Goal: Task Accomplishment & Management: Manage account settings

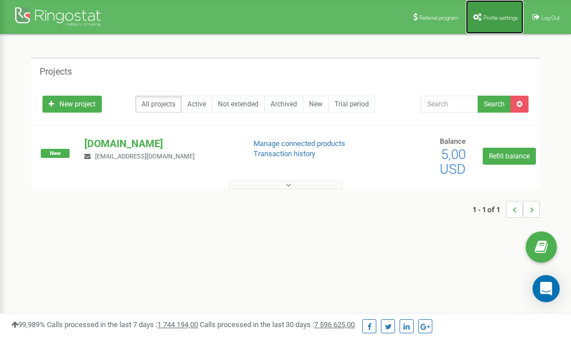
click at [504, 18] on span "Profile settings" at bounding box center [501, 18] width 35 height 6
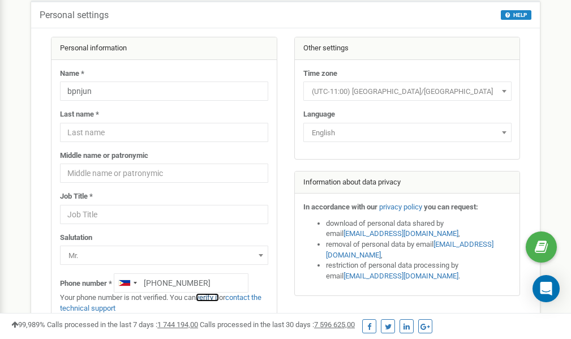
click at [215, 298] on link "verify it" at bounding box center [207, 297] width 23 height 8
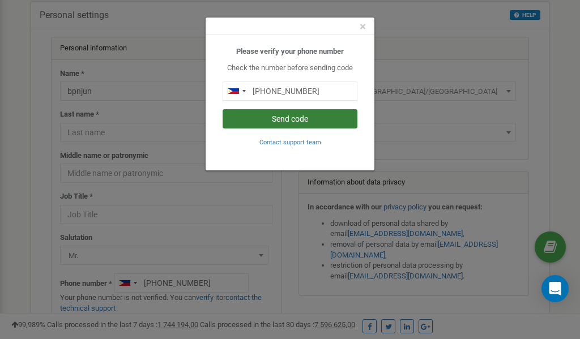
click at [302, 118] on button "Send code" at bounding box center [290, 118] width 135 height 19
